Goal: Information Seeking & Learning: Check status

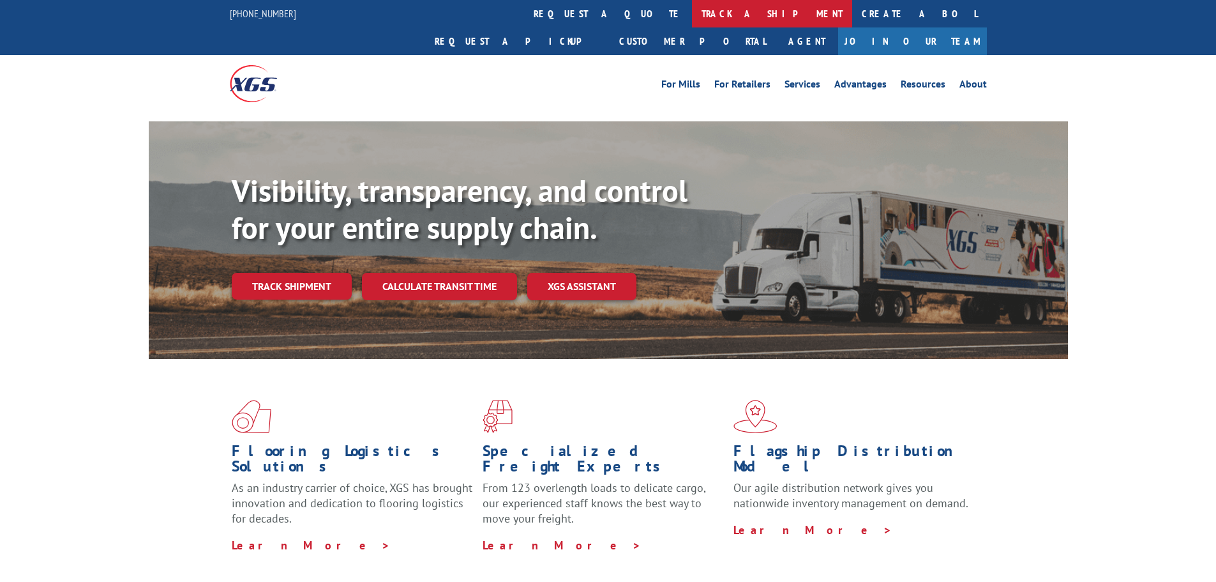
click at [692, 11] on link "track a shipment" at bounding box center [772, 13] width 160 height 27
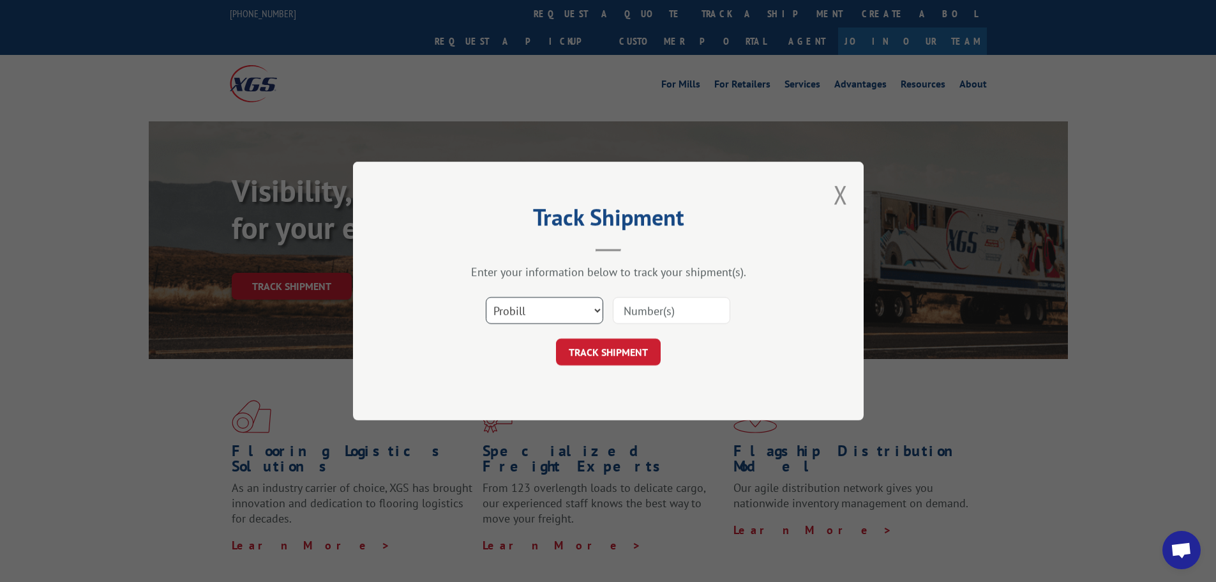
click at [564, 303] on select "Select category... Probill BOL PO" at bounding box center [544, 310] width 117 height 27
click at [486, 297] on select "Select category... Probill BOL PO" at bounding box center [544, 310] width 117 height 27
click at [637, 318] on input at bounding box center [671, 310] width 117 height 27
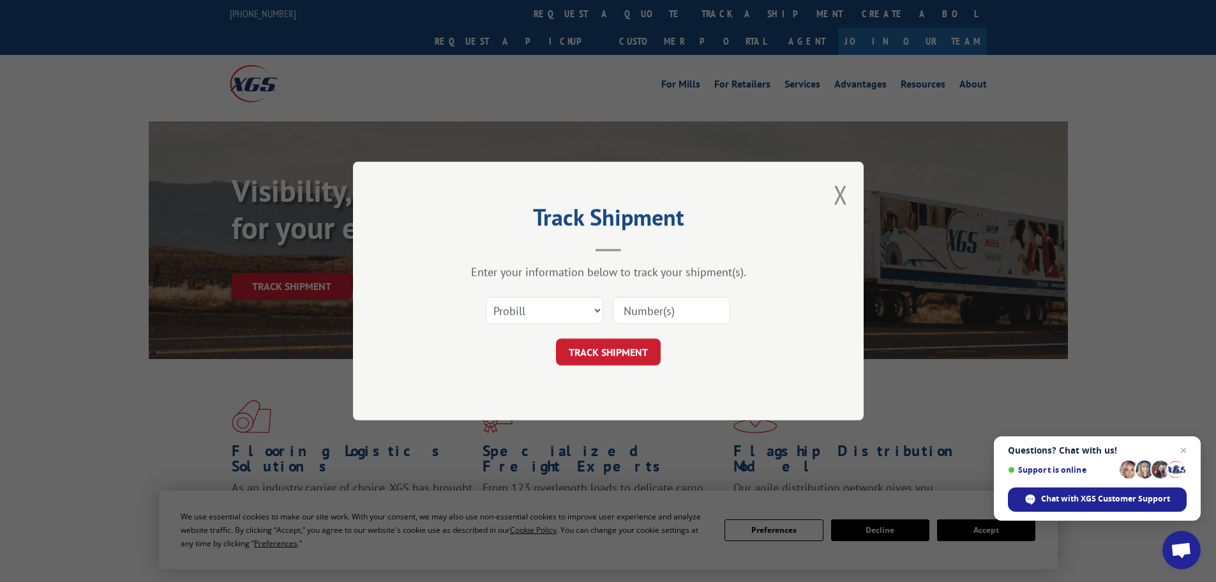
paste input "7003553"
type input "7003553"
click at [603, 356] on button "TRACK SHIPMENT" at bounding box center [608, 351] width 105 height 27
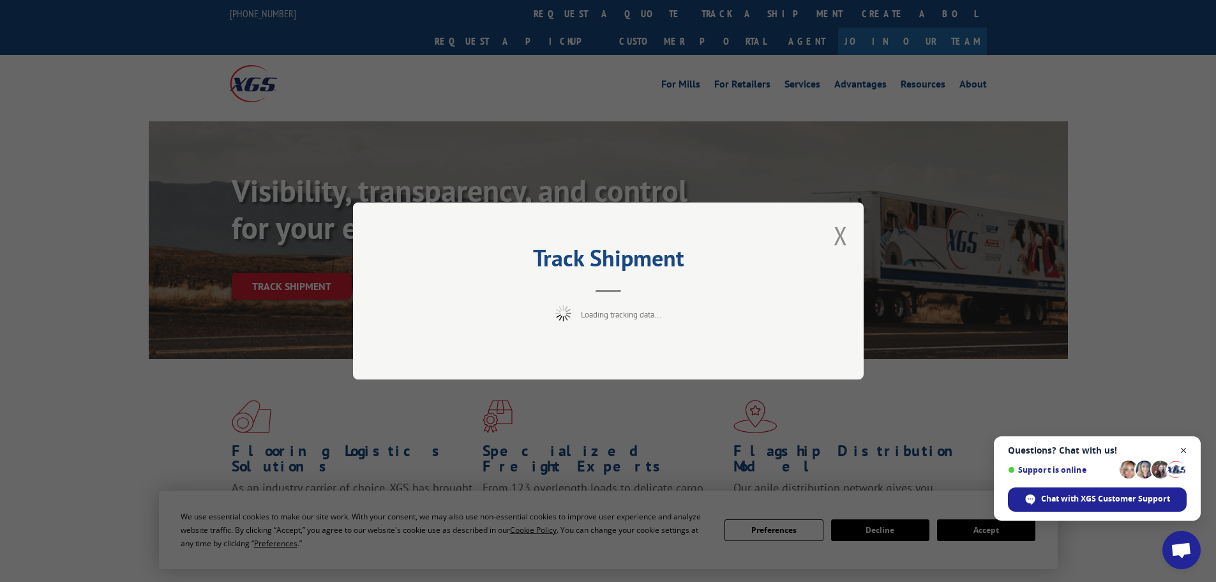
click at [1182, 450] on span "Close chat" at bounding box center [1184, 450] width 16 height 16
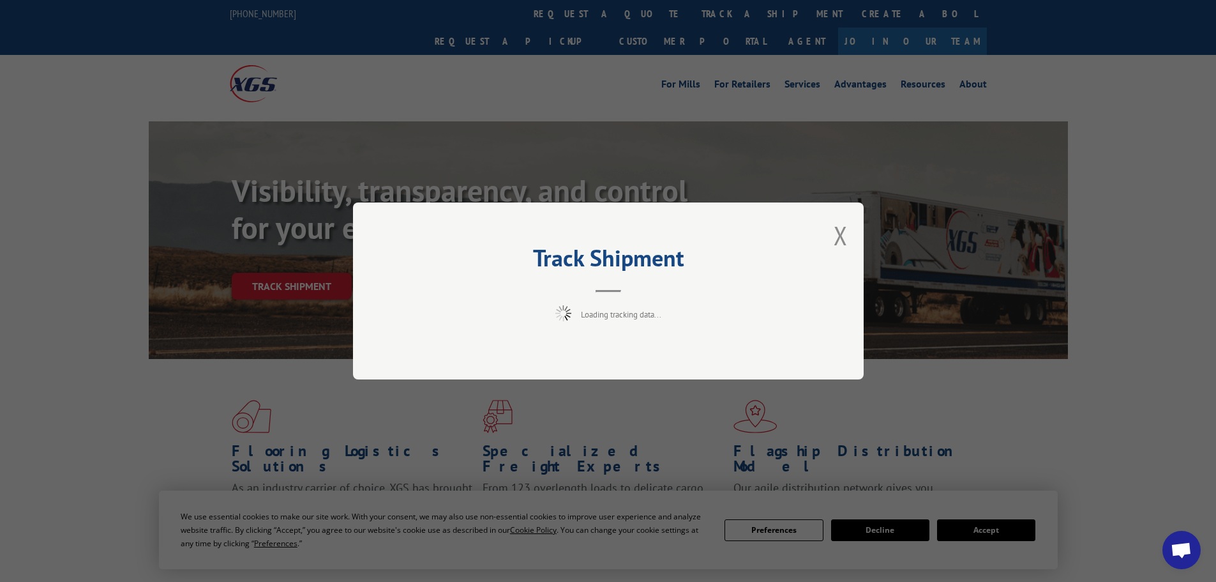
click at [886, 525] on div "Track Shipment Loading tracking data..." at bounding box center [608, 291] width 1216 height 582
click at [838, 237] on button "Close modal" at bounding box center [841, 235] width 14 height 34
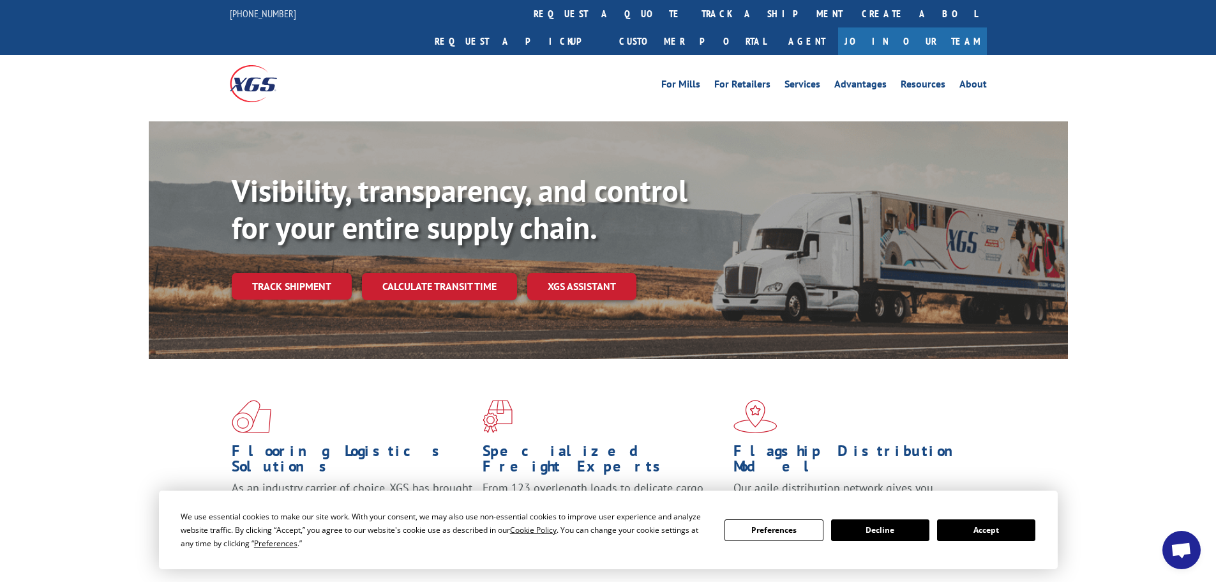
click at [876, 530] on button "Decline" at bounding box center [880, 530] width 98 height 22
